Goal: Book appointment/travel/reservation

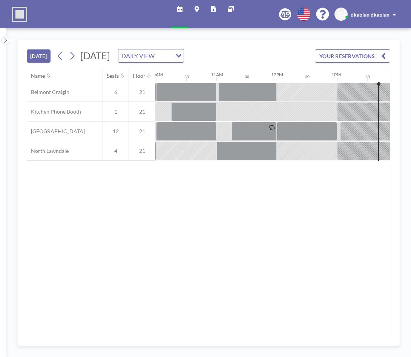
scroll to position [0, 784]
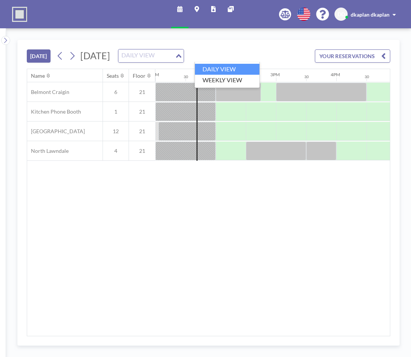
click at [174, 56] on input "Search for option" at bounding box center [146, 56] width 55 height 10
click at [74, 58] on icon at bounding box center [72, 55] width 7 height 11
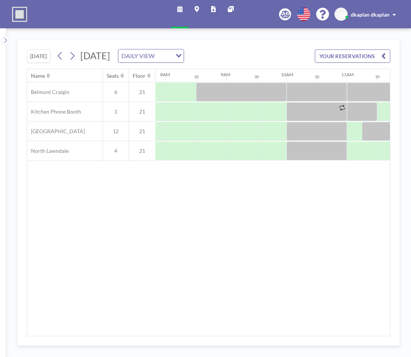
scroll to position [0, 483]
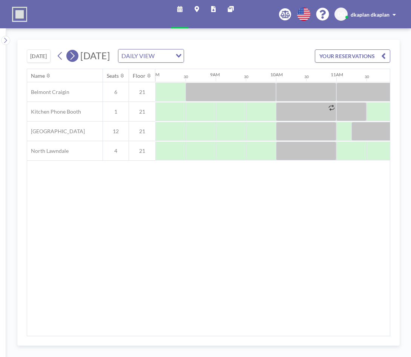
click at [70, 58] on icon at bounding box center [72, 55] width 7 height 11
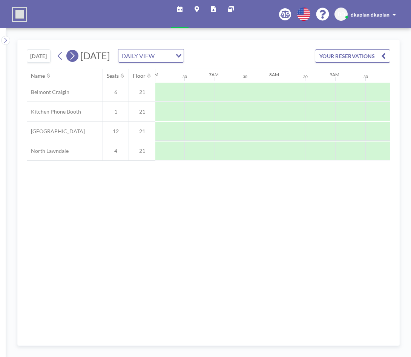
scroll to position [0, 452]
click at [70, 58] on icon at bounding box center [72, 55] width 7 height 11
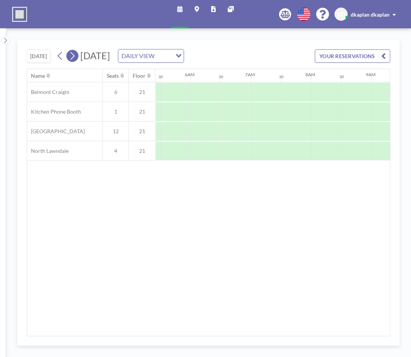
click at [70, 58] on icon at bounding box center [72, 55] width 7 height 11
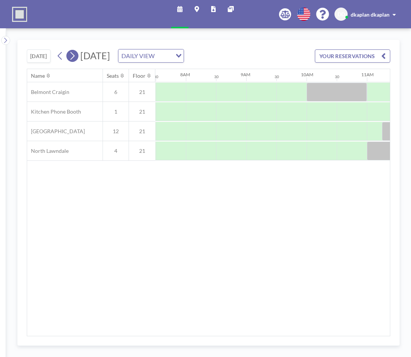
click at [70, 58] on icon at bounding box center [72, 55] width 7 height 11
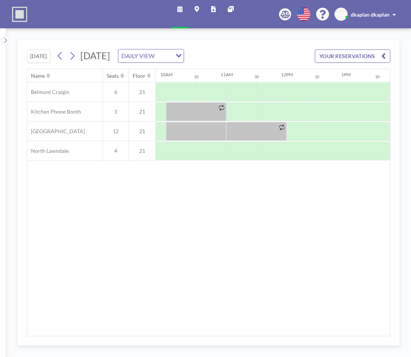
scroll to position [0, 581]
click at [71, 20] on div "Schedule Maps Reports Other sites English Polski 日本語 Española DD dkaplan dkaplan" at bounding box center [205, 14] width 411 height 28
click at [339, 225] on div "Name Seats Floor 12AM 30 1AM 30 2AM 30 3AM 30 4AM 30 5AM 30 6AM 30 7AM 30 8AM 3…" at bounding box center [208, 202] width 363 height 267
